Goal: Share content

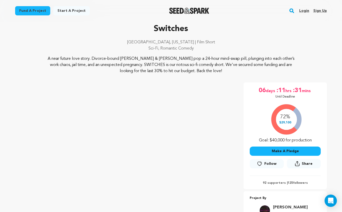
scroll to position [8, 0]
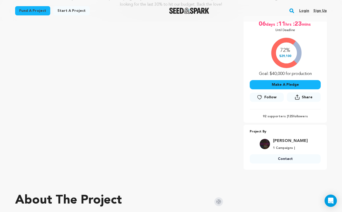
scroll to position [89, 0]
click at [305, 97] on span "Share" at bounding box center [307, 96] width 11 height 5
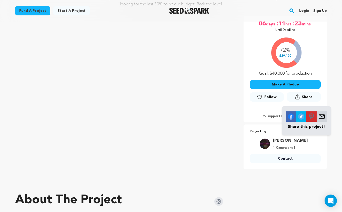
click at [321, 117] on img at bounding box center [321, 116] width 10 height 10
